Goal: Use online tool/utility: Utilize a website feature to perform a specific function

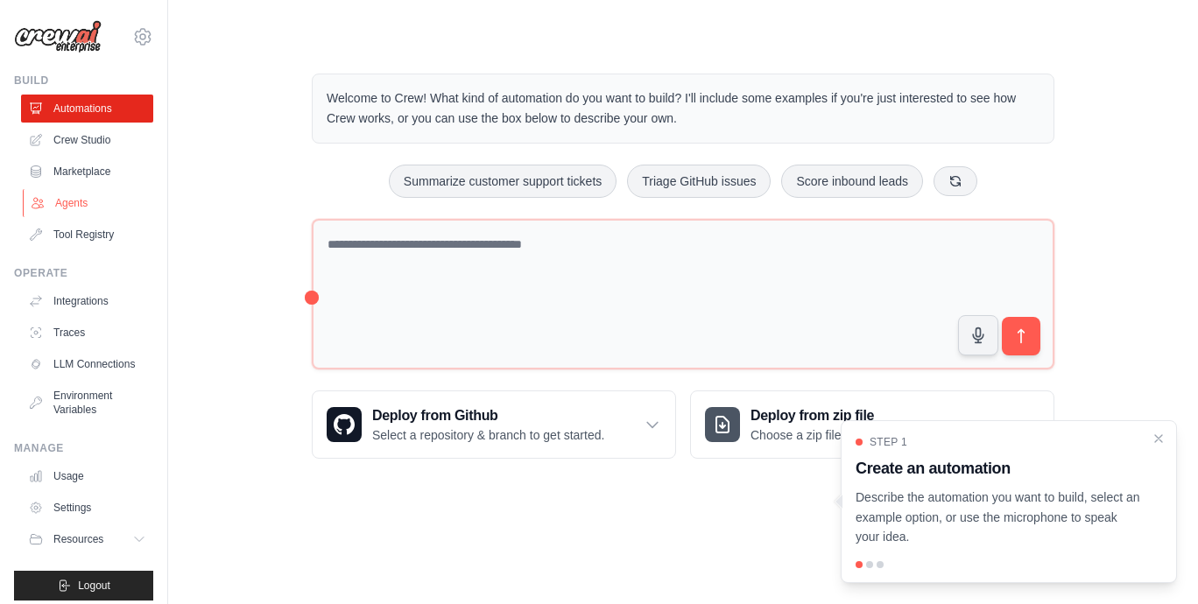
click at [82, 204] on link "Agents" at bounding box center [89, 203] width 132 height 28
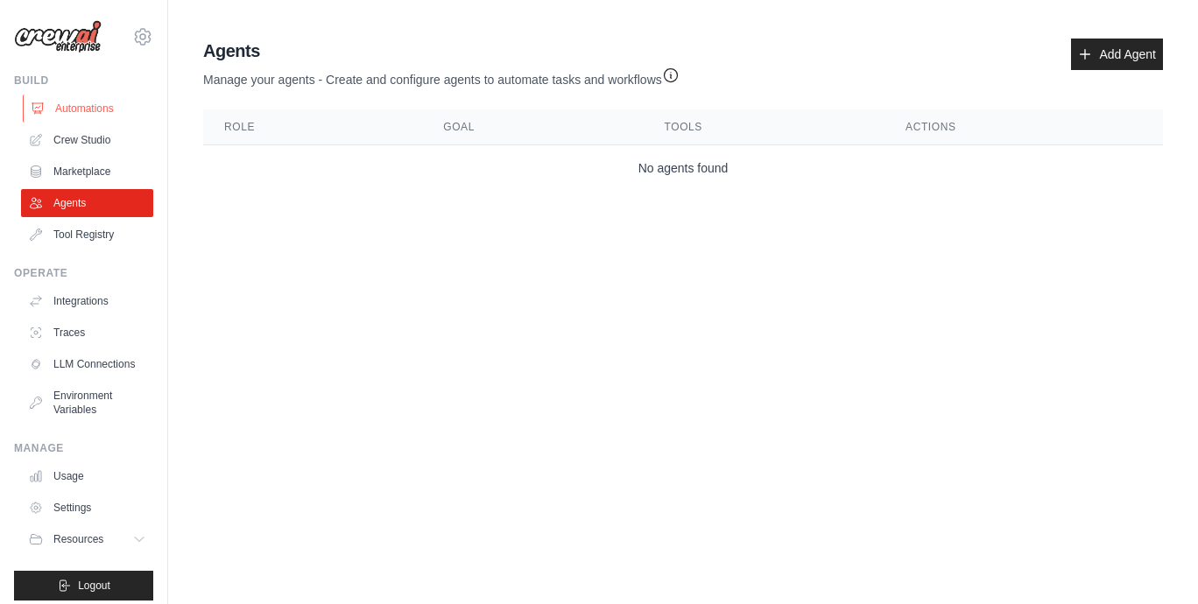
click at [82, 110] on link "Automations" at bounding box center [89, 109] width 132 height 28
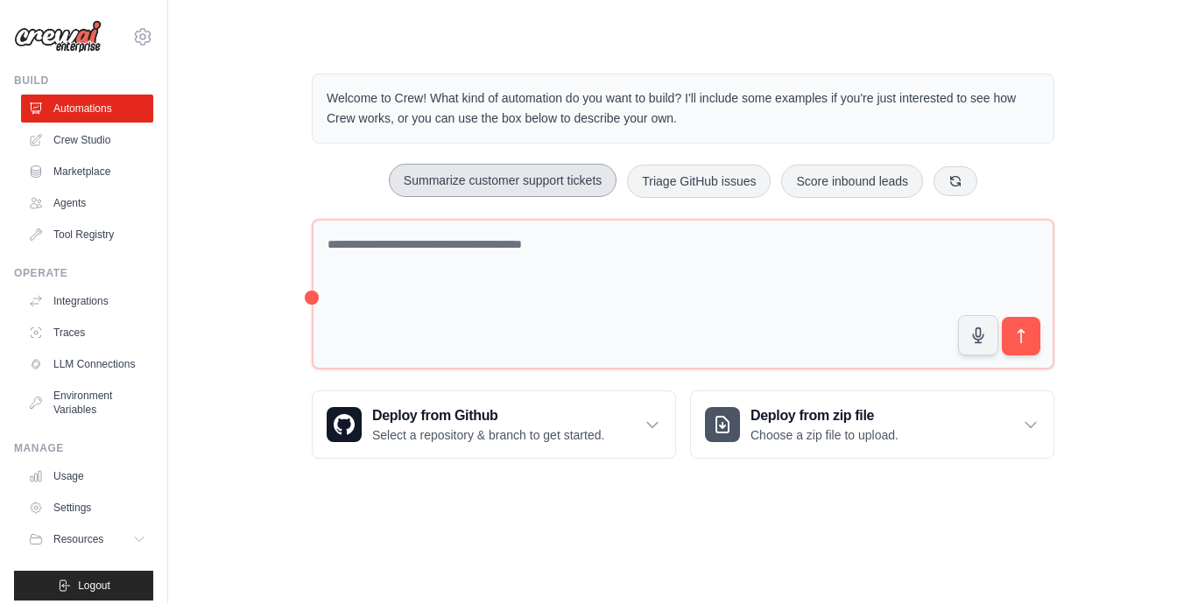
click at [444, 180] on button "Summarize customer support tickets" at bounding box center [503, 180] width 228 height 33
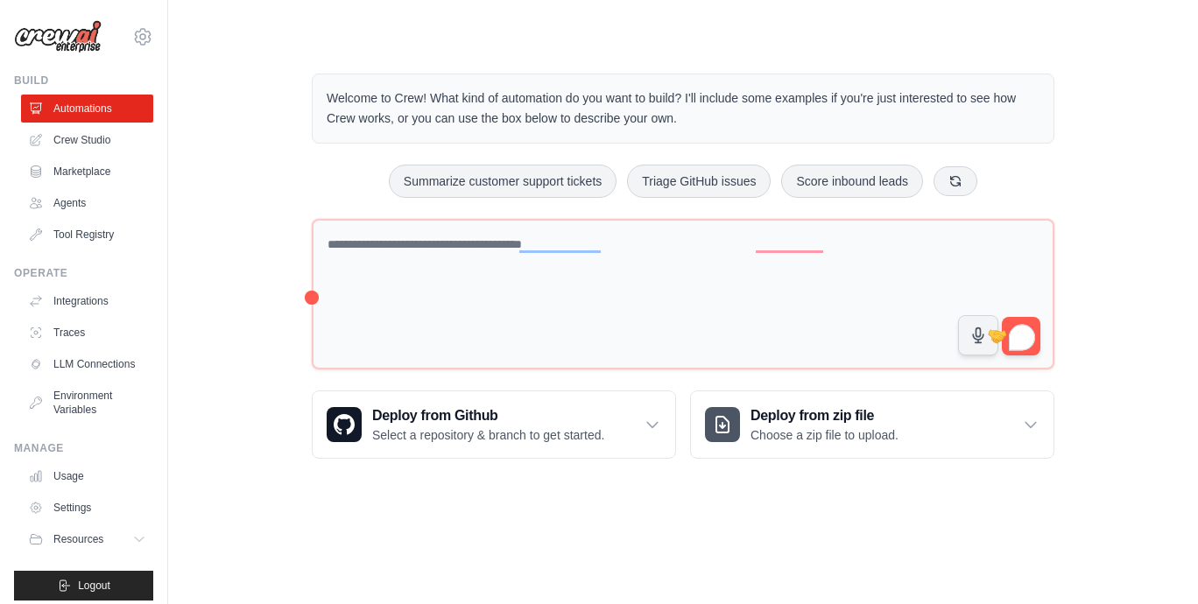
click at [1024, 323] on span "1" at bounding box center [1023, 337] width 25 height 28
click at [1036, 326] on button "submit" at bounding box center [1021, 336] width 40 height 40
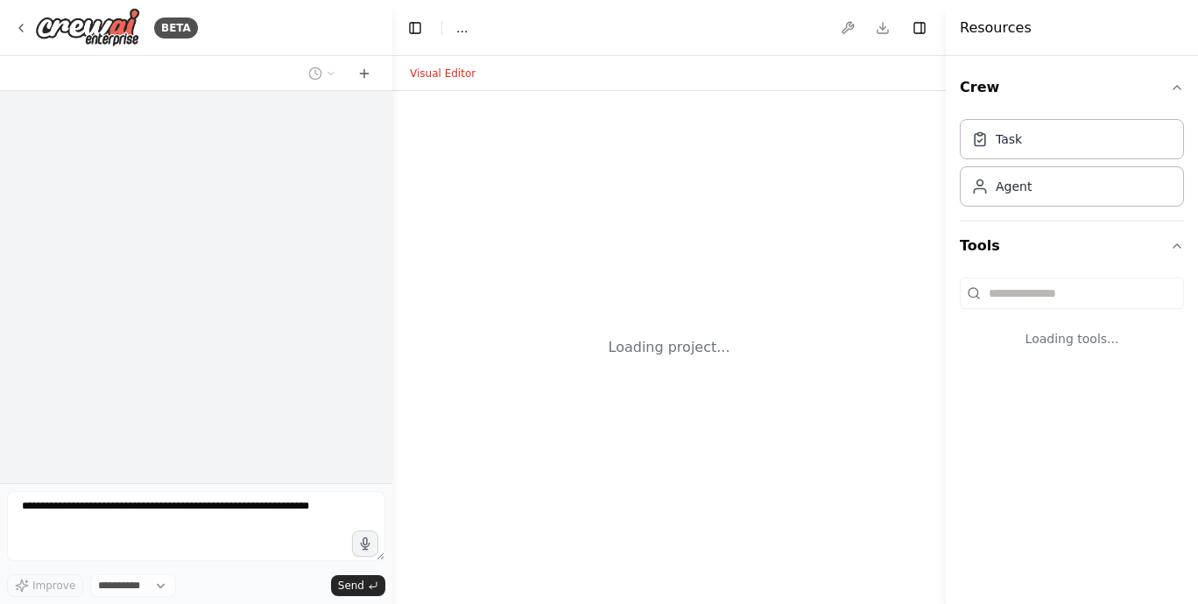
select select "****"
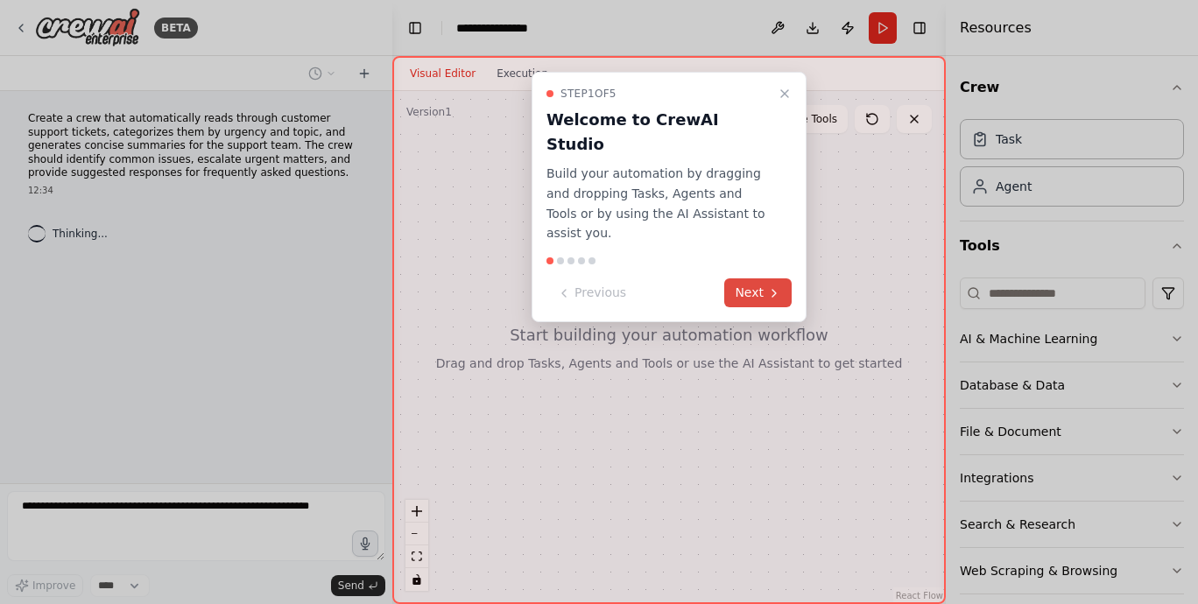
click at [760, 279] on button "Next" at bounding box center [758, 293] width 67 height 29
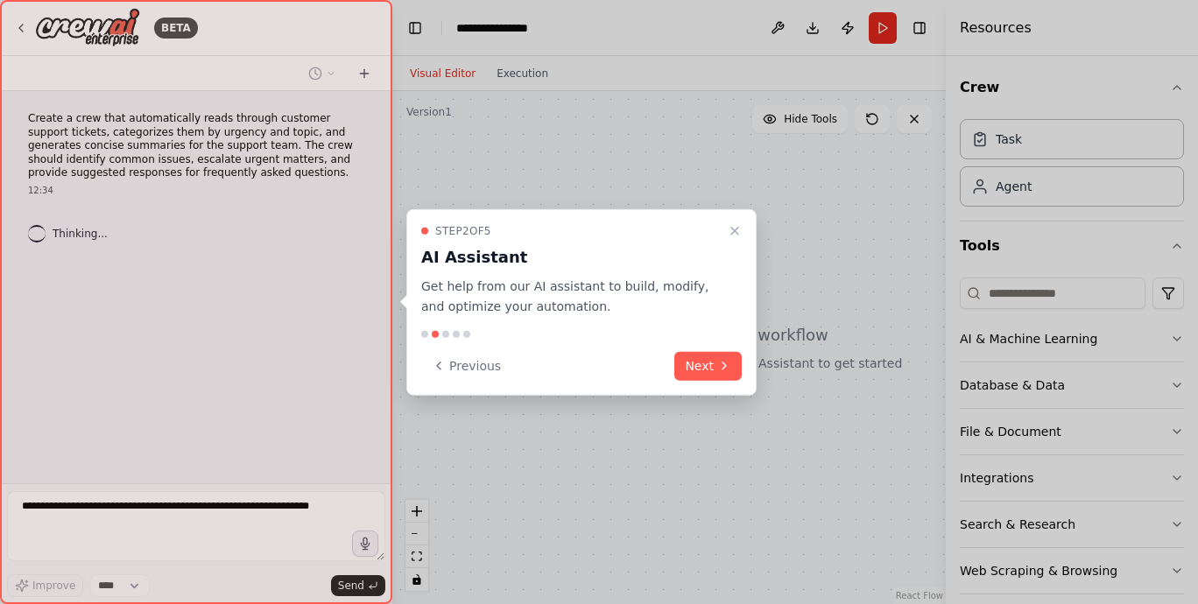
click at [760, 247] on div at bounding box center [599, 302] width 1198 height 604
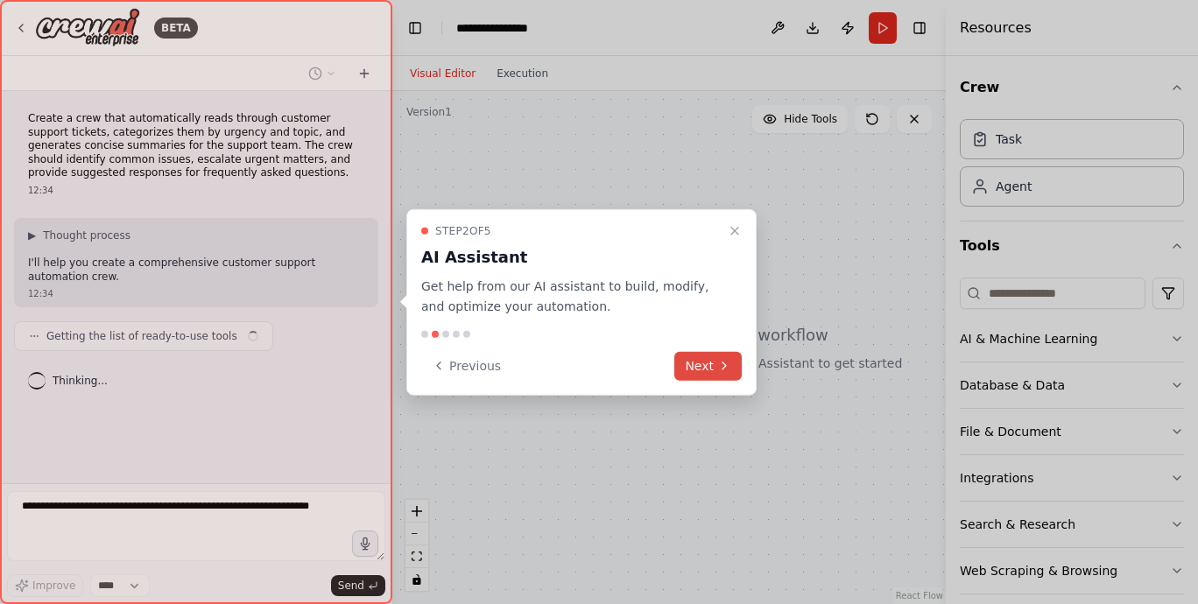
click at [725, 366] on icon at bounding box center [725, 366] width 4 height 7
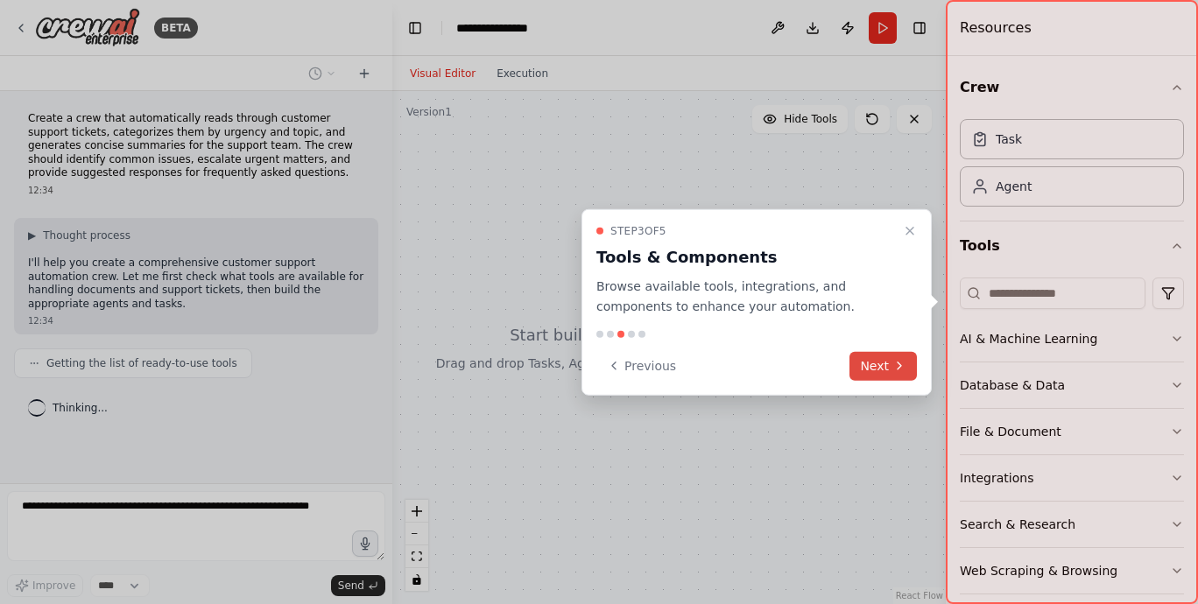
click at [873, 374] on button "Next" at bounding box center [883, 365] width 67 height 29
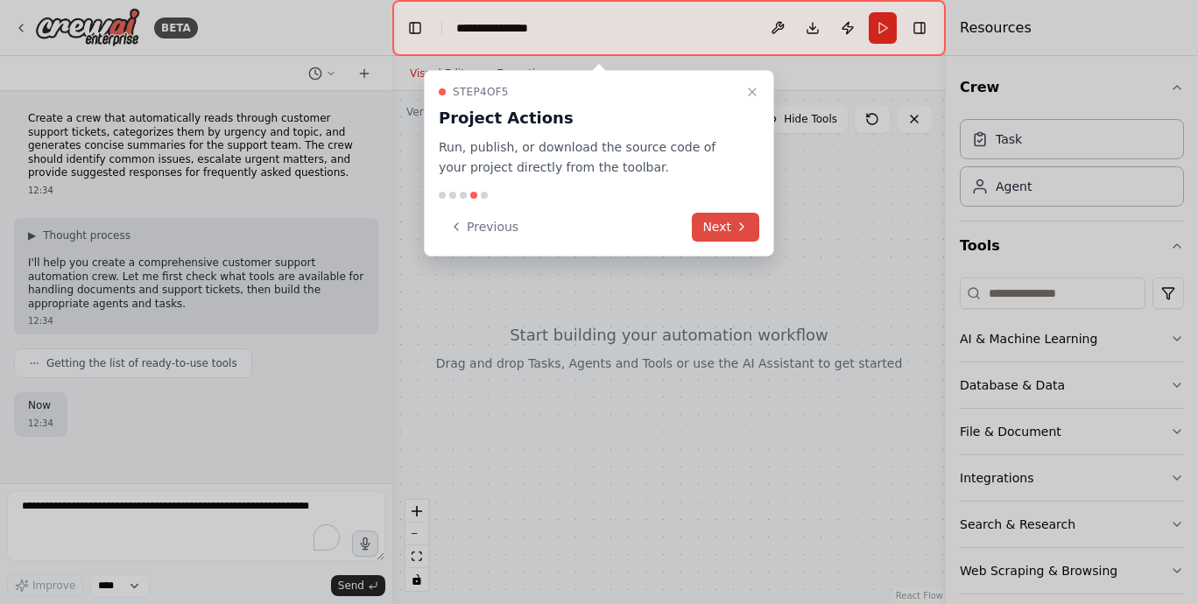
click at [726, 228] on button "Next" at bounding box center [725, 227] width 67 height 29
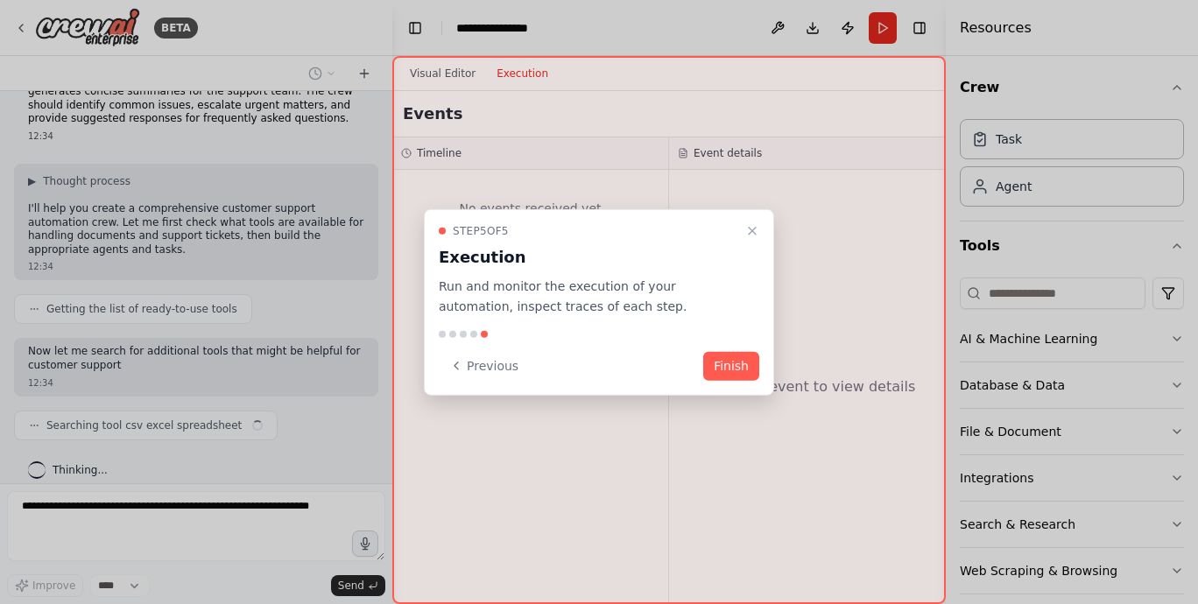
scroll to position [68, 0]
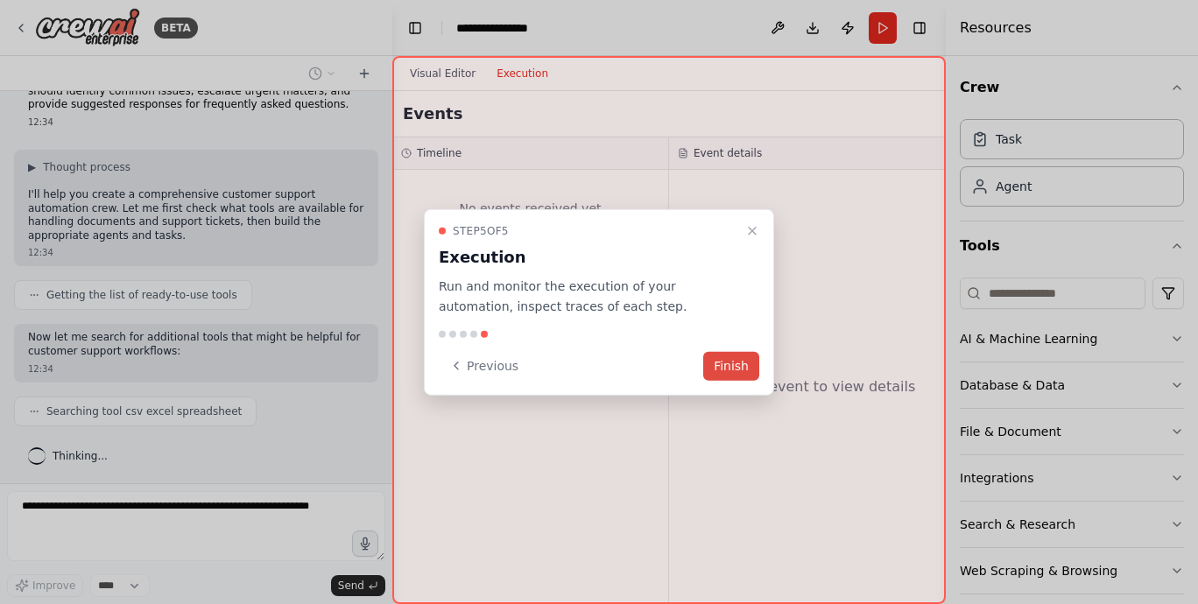
click at [752, 366] on button "Finish" at bounding box center [731, 365] width 56 height 29
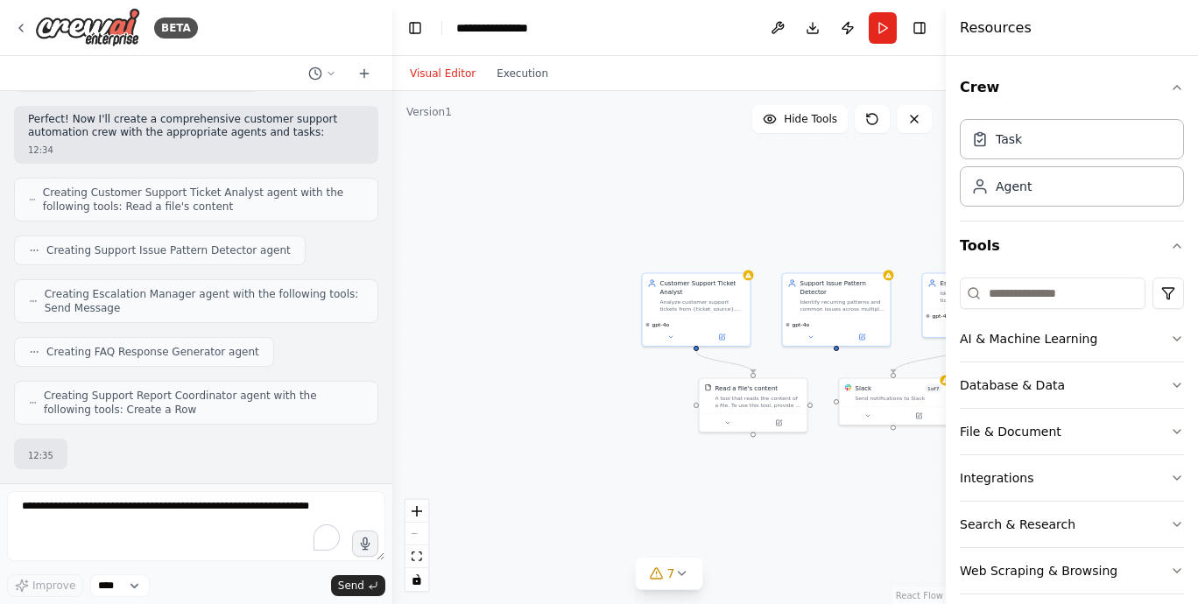
scroll to position [545, 0]
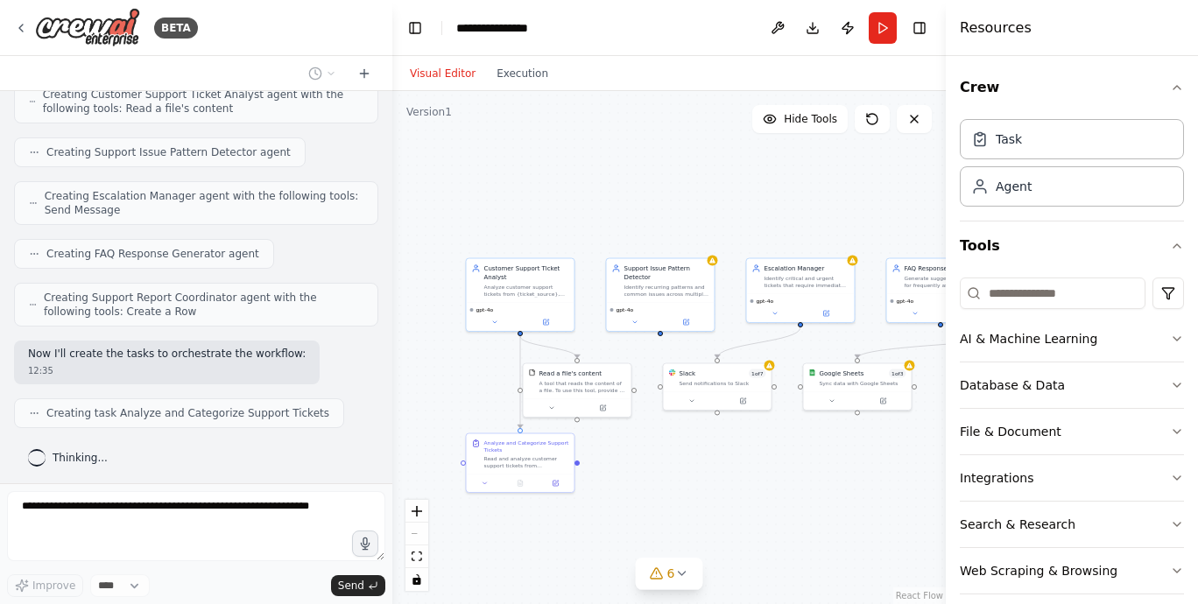
drag, startPoint x: 810, startPoint y: 261, endPoint x: 634, endPoint y: 246, distance: 176.7
click at [634, 246] on div ".deletable-edge-delete-btn { width: 20px; height: 20px; border: 0px solid #ffff…" at bounding box center [669, 347] width 554 height 513
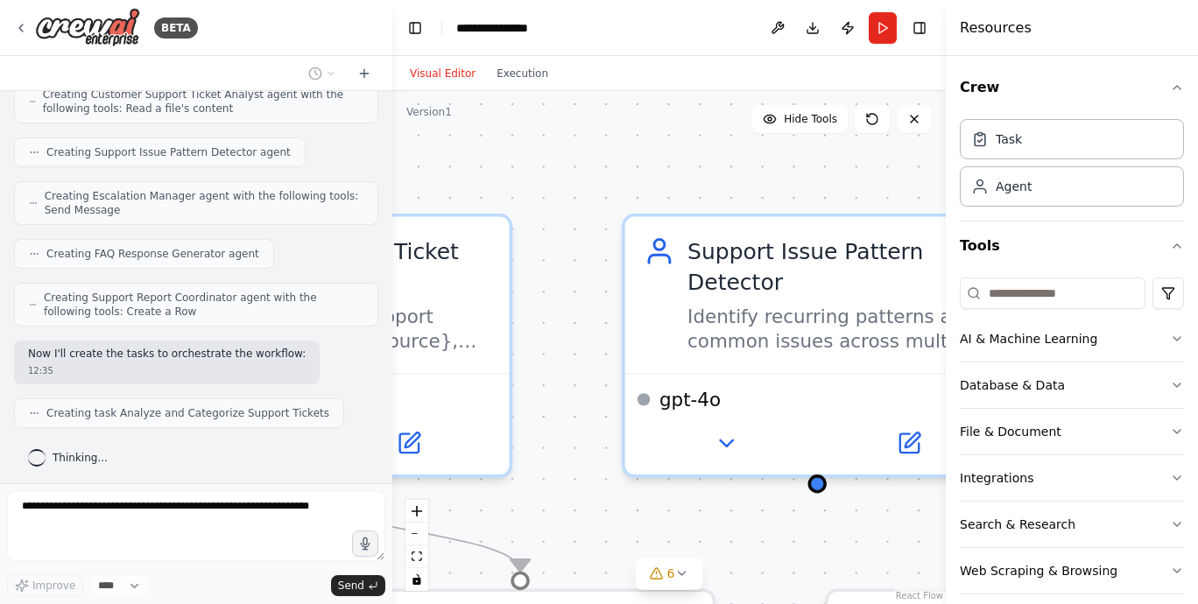
drag, startPoint x: 623, startPoint y: 326, endPoint x: 692, endPoint y: 161, distance: 178.7
click at [692, 161] on div ".deletable-edge-delete-btn { width: 20px; height: 20px; border: 0px solid #ffff…" at bounding box center [669, 347] width 554 height 513
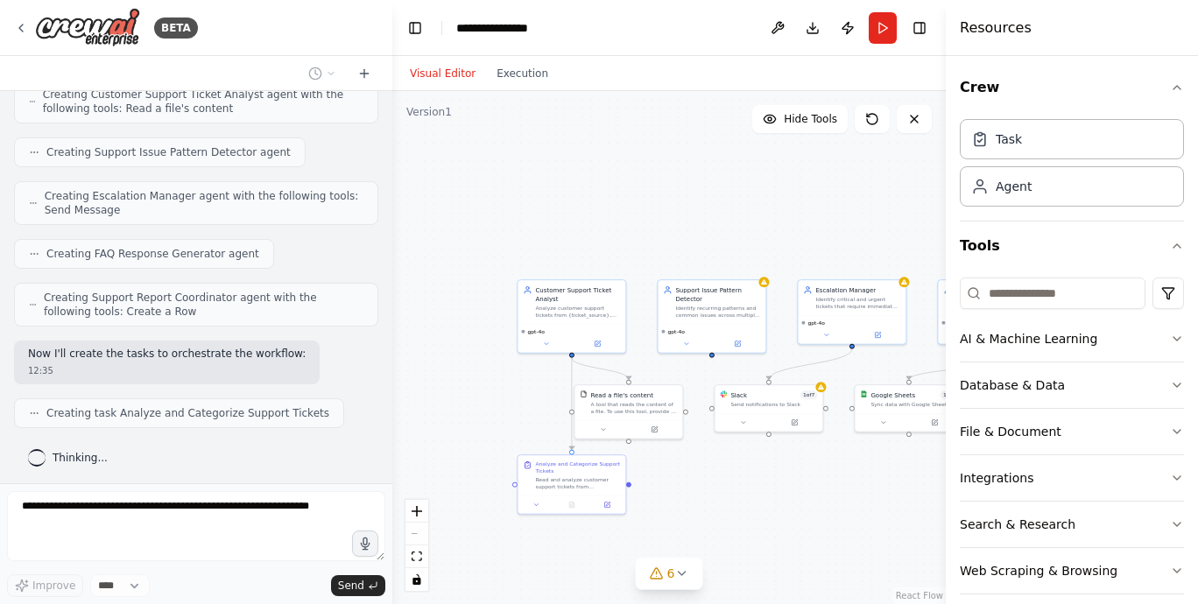
scroll to position [588, 0]
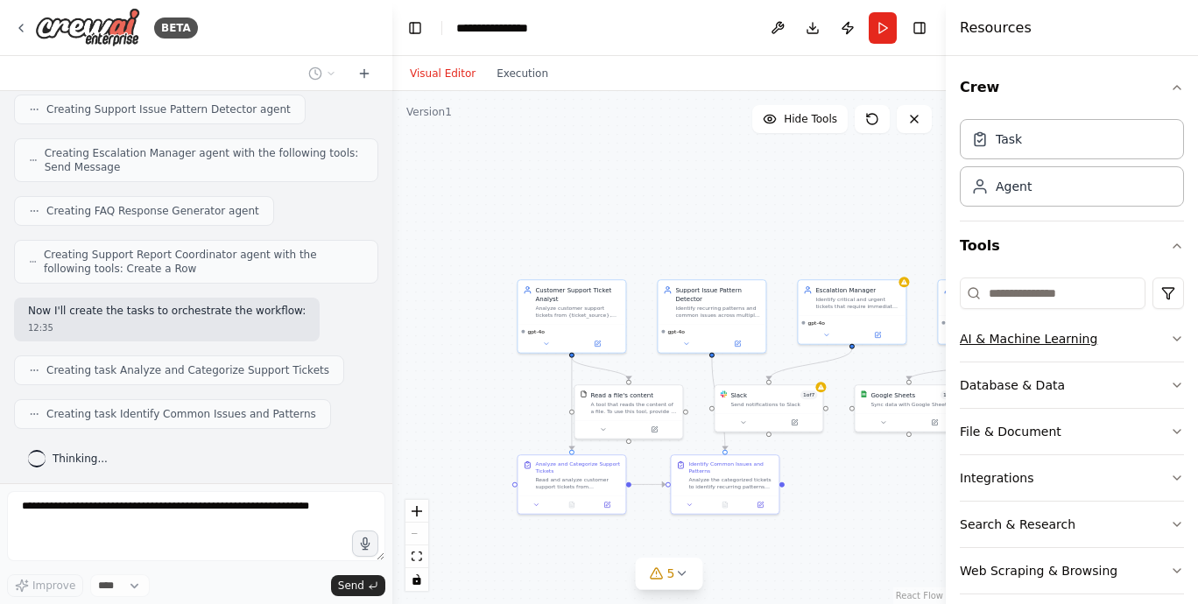
click at [1021, 342] on button "AI & Machine Learning" at bounding box center [1072, 339] width 224 height 46
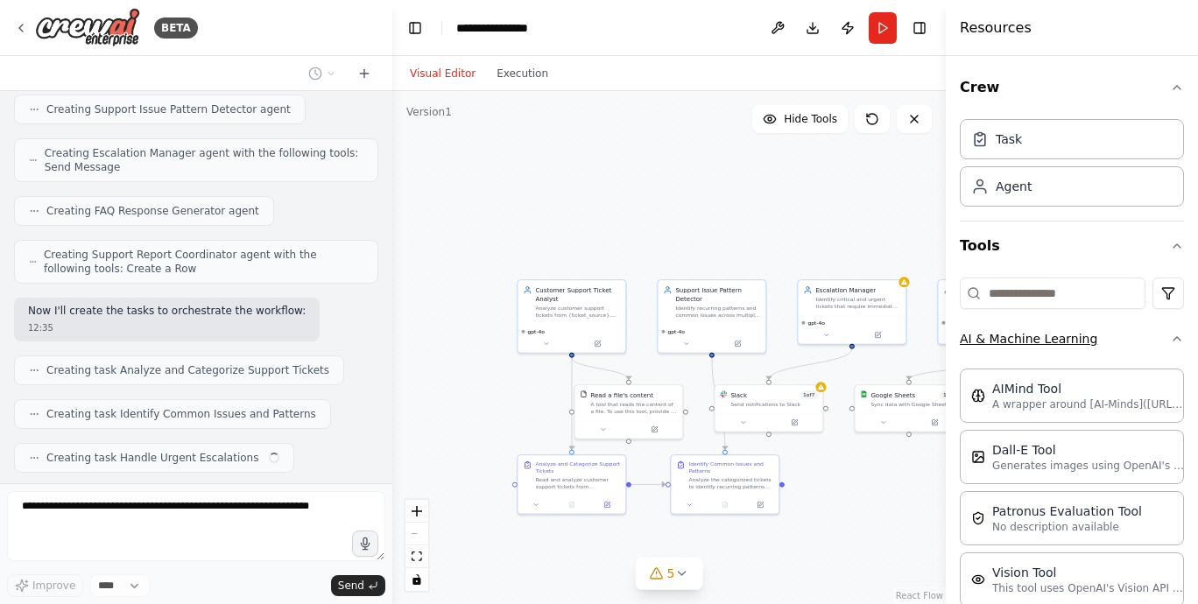
scroll to position [632, 0]
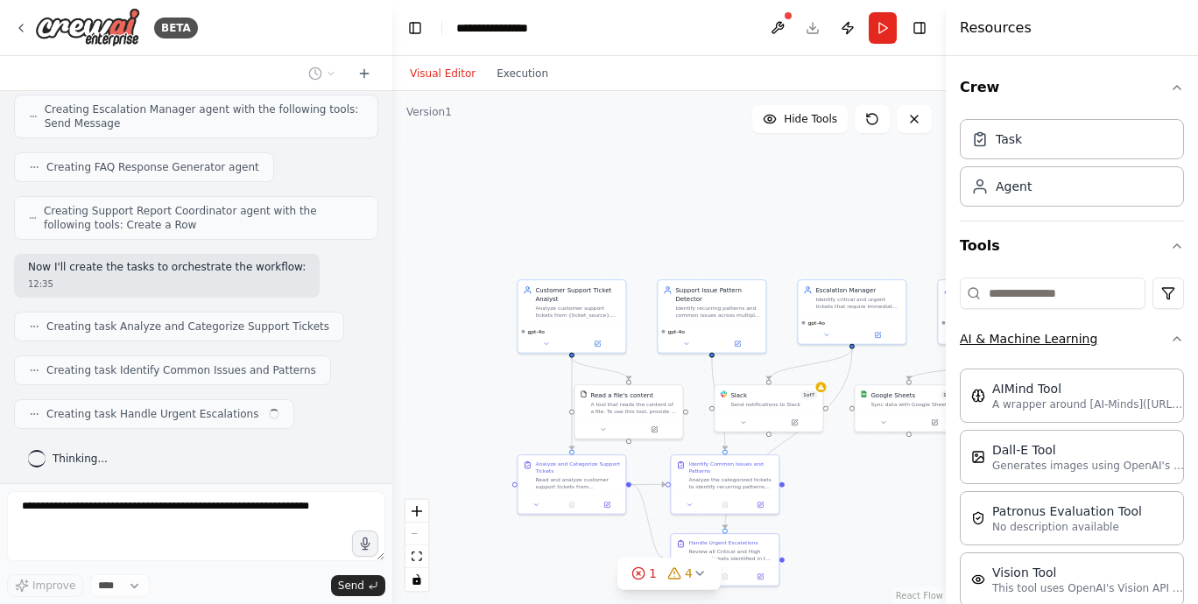
click at [1143, 342] on button "AI & Machine Learning" at bounding box center [1072, 339] width 224 height 46
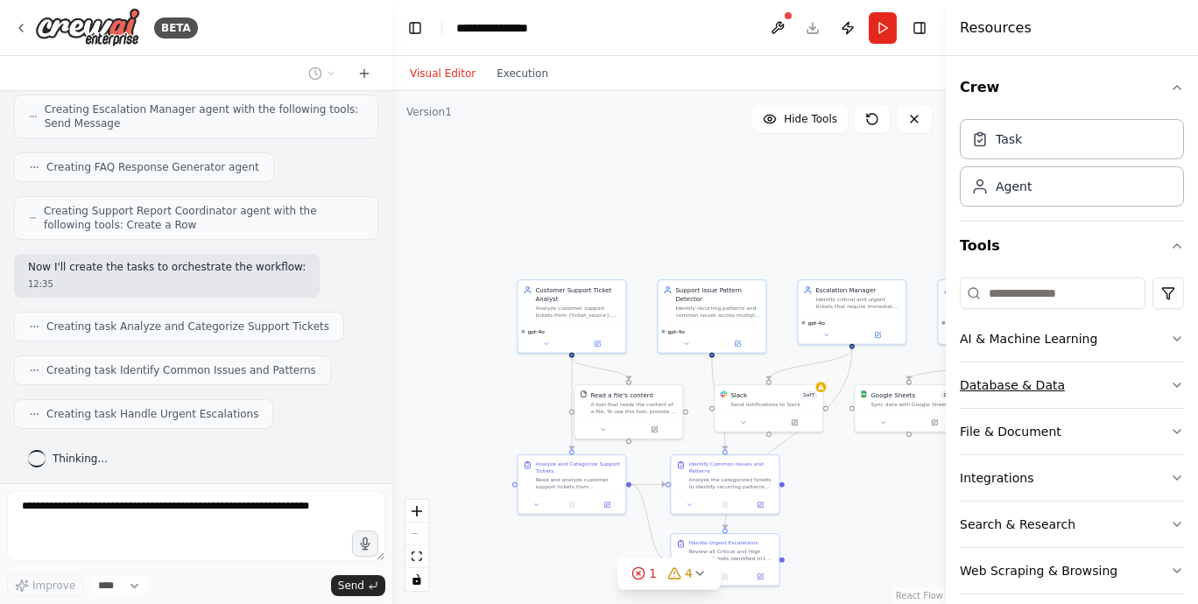
click at [1103, 382] on button "Database & Data" at bounding box center [1072, 386] width 224 height 46
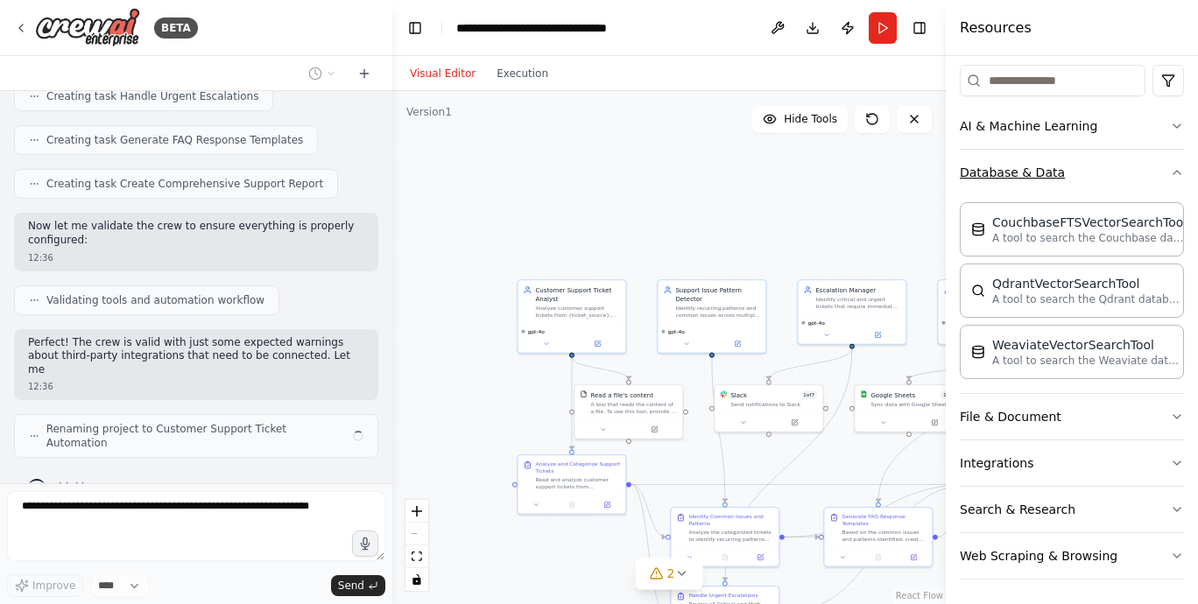
scroll to position [963, 0]
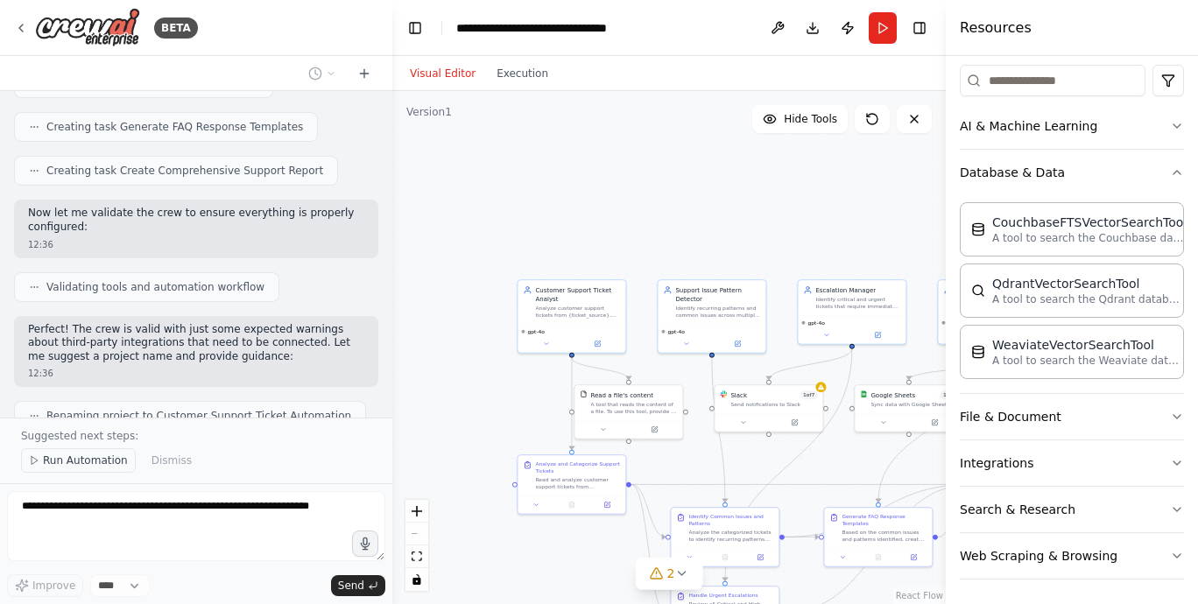
click at [67, 463] on span "Run Automation" at bounding box center [85, 461] width 85 height 14
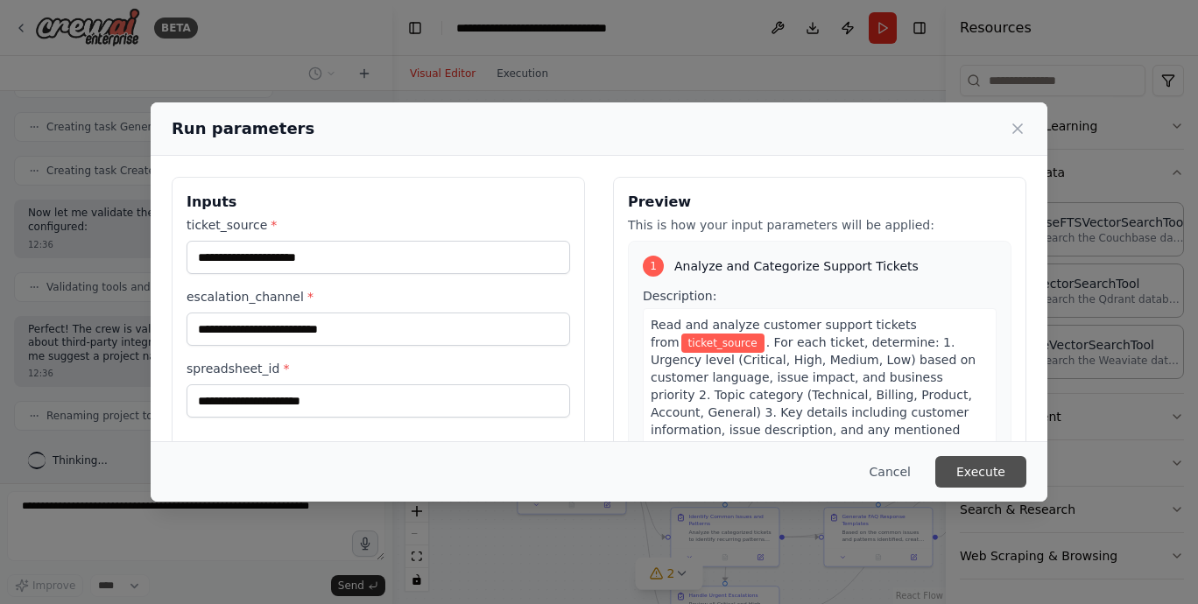
click at [991, 468] on button "Execute" at bounding box center [981, 472] width 91 height 32
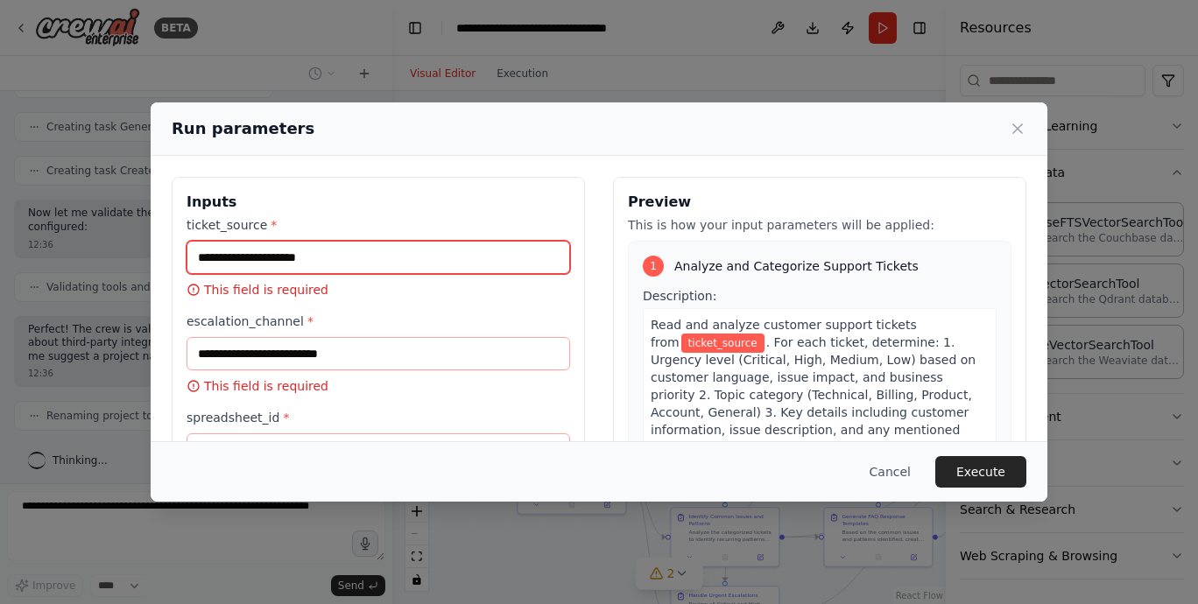
click at [228, 266] on input "ticket_source *" at bounding box center [379, 257] width 384 height 33
click at [228, 265] on input "ticket_source *" at bounding box center [379, 257] width 384 height 33
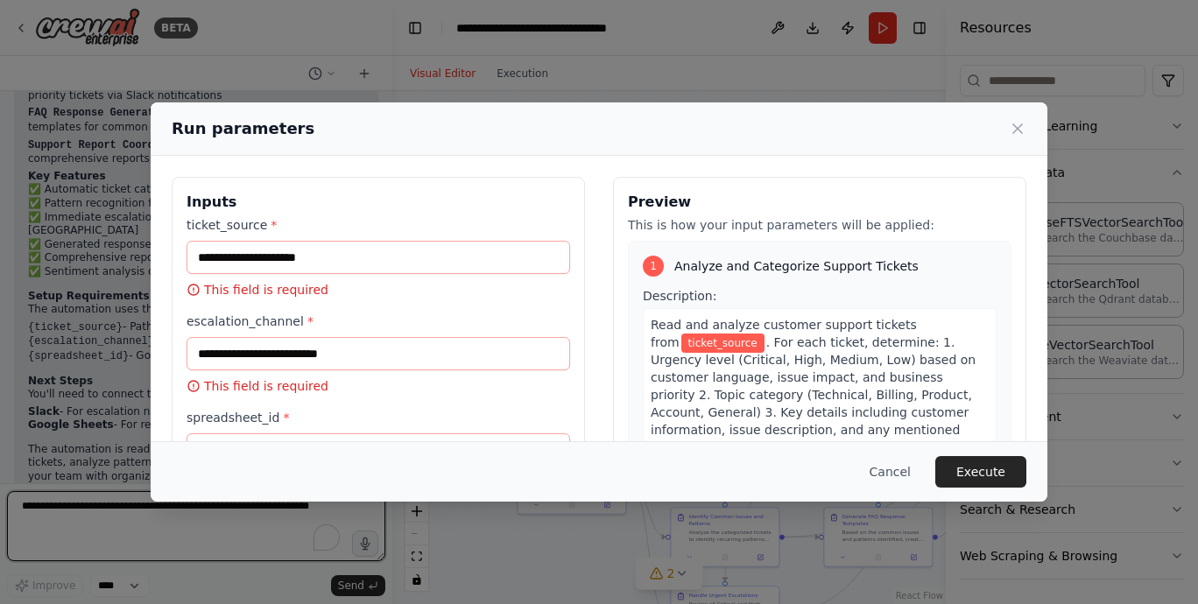
scroll to position [1506, 0]
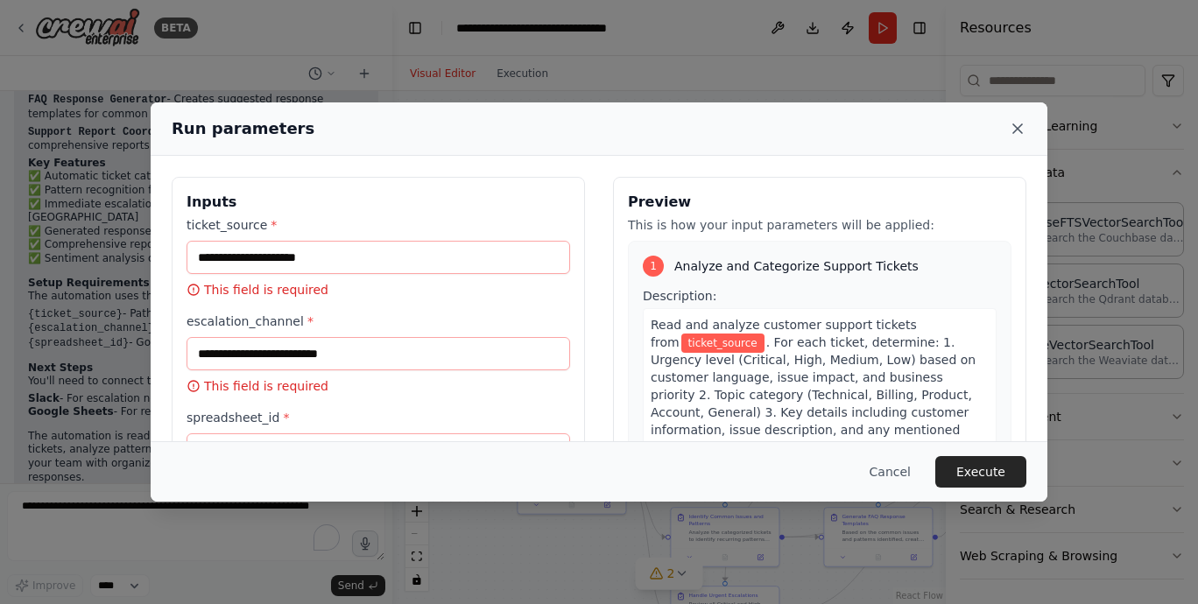
click at [1026, 125] on icon at bounding box center [1018, 129] width 18 height 18
